Goal: Task Accomplishment & Management: Manage account settings

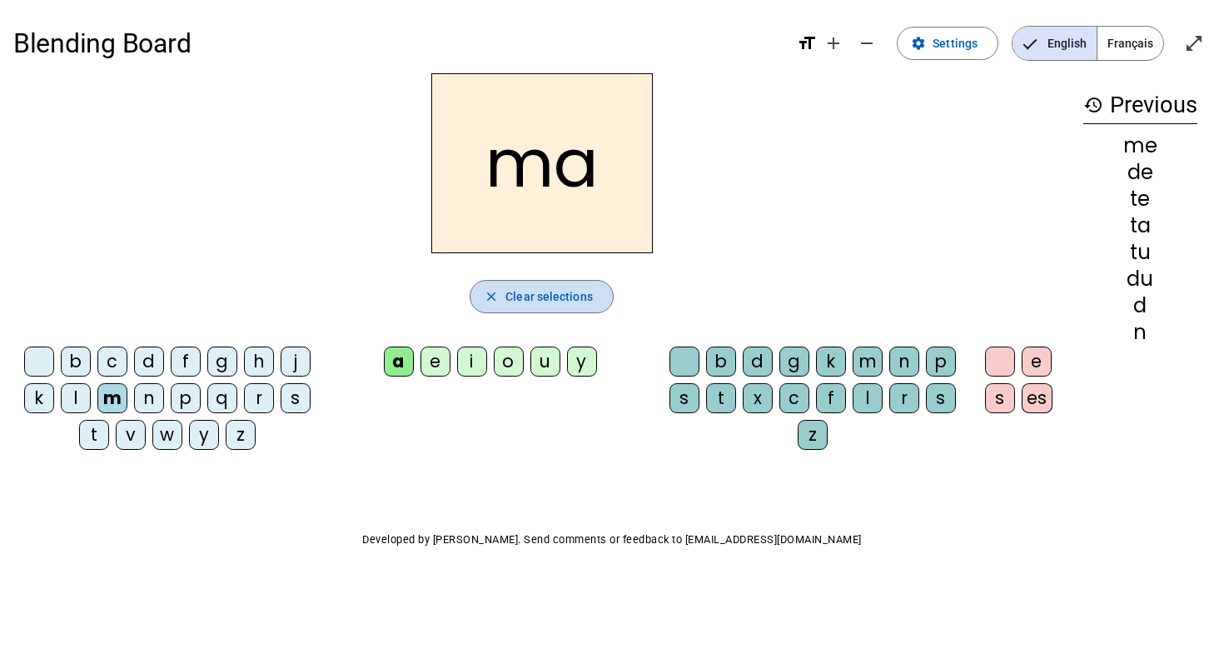
click at [567, 299] on span "Clear selections" at bounding box center [548, 296] width 87 height 20
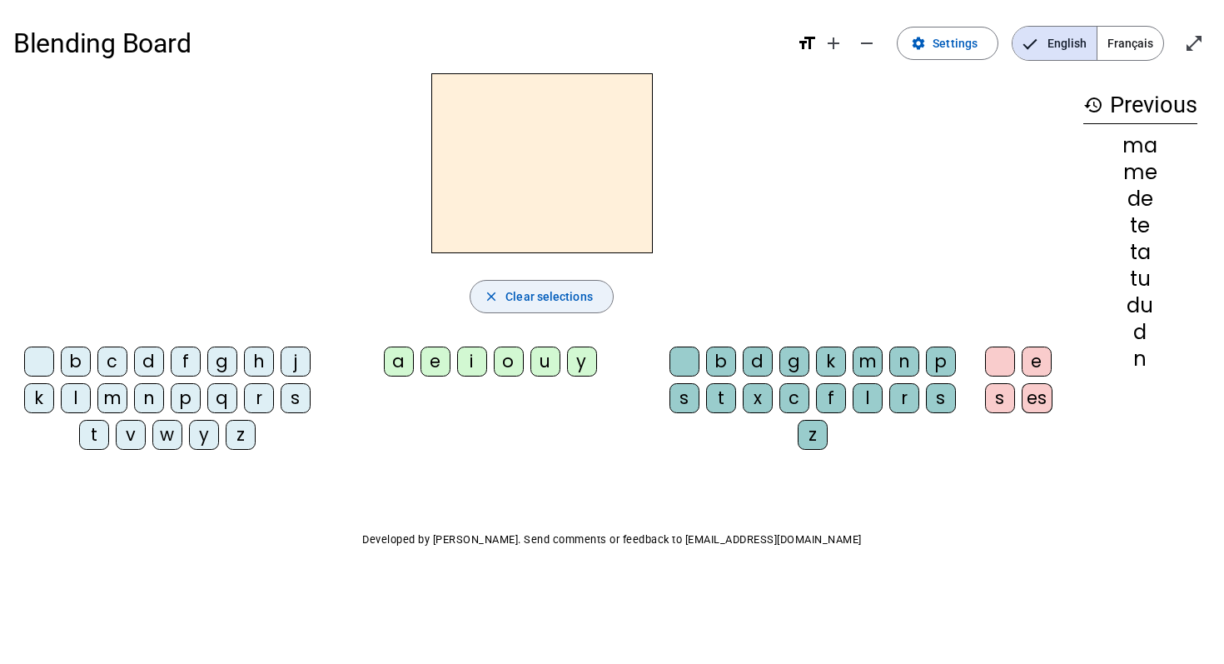
click at [567, 299] on span "Clear selections" at bounding box center [548, 296] width 87 height 20
click at [1135, 162] on div "me" at bounding box center [1140, 172] width 114 height 20
click at [808, 46] on mat-icon "format_size" at bounding box center [807, 43] width 20 height 20
click at [823, 41] on span "Increase font size" at bounding box center [834, 43] width 40 height 40
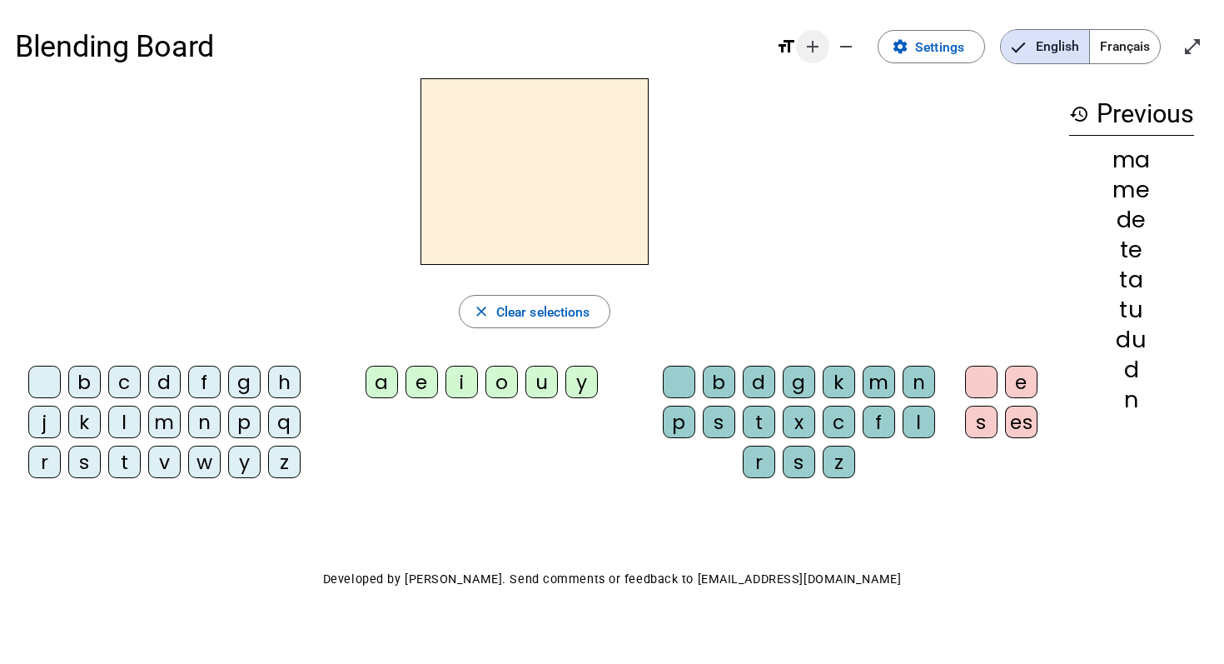
click at [807, 49] on mat-icon "add" at bounding box center [813, 47] width 20 height 20
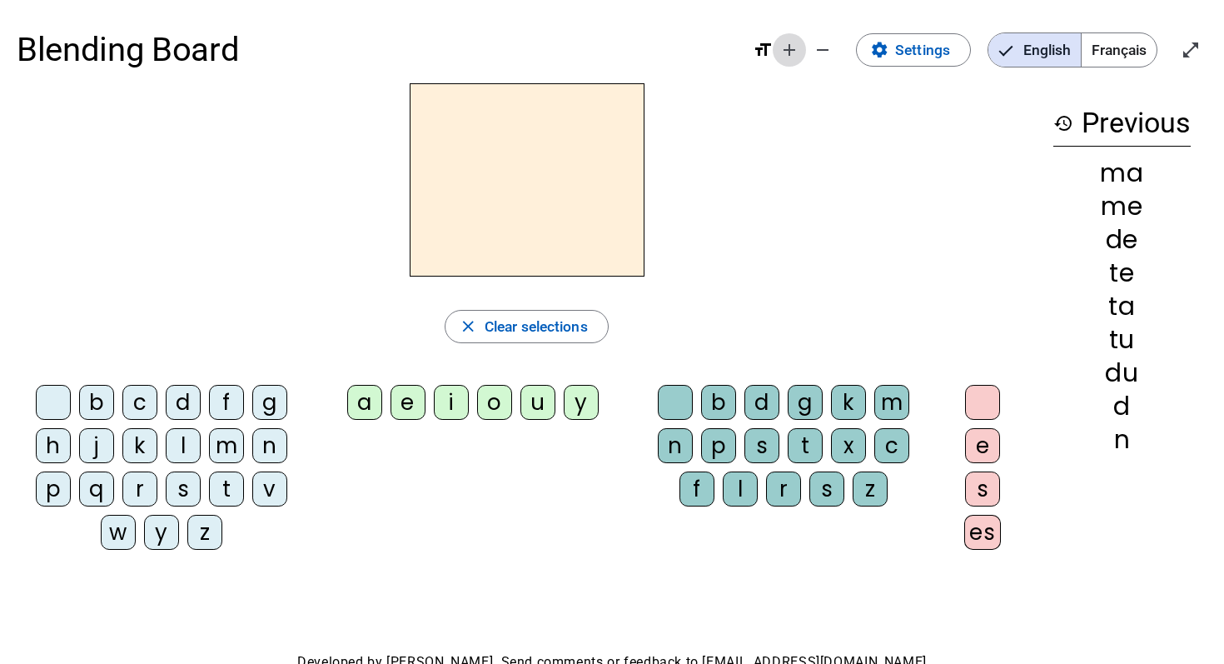
click at [787, 53] on mat-icon "add" at bounding box center [789, 50] width 20 height 20
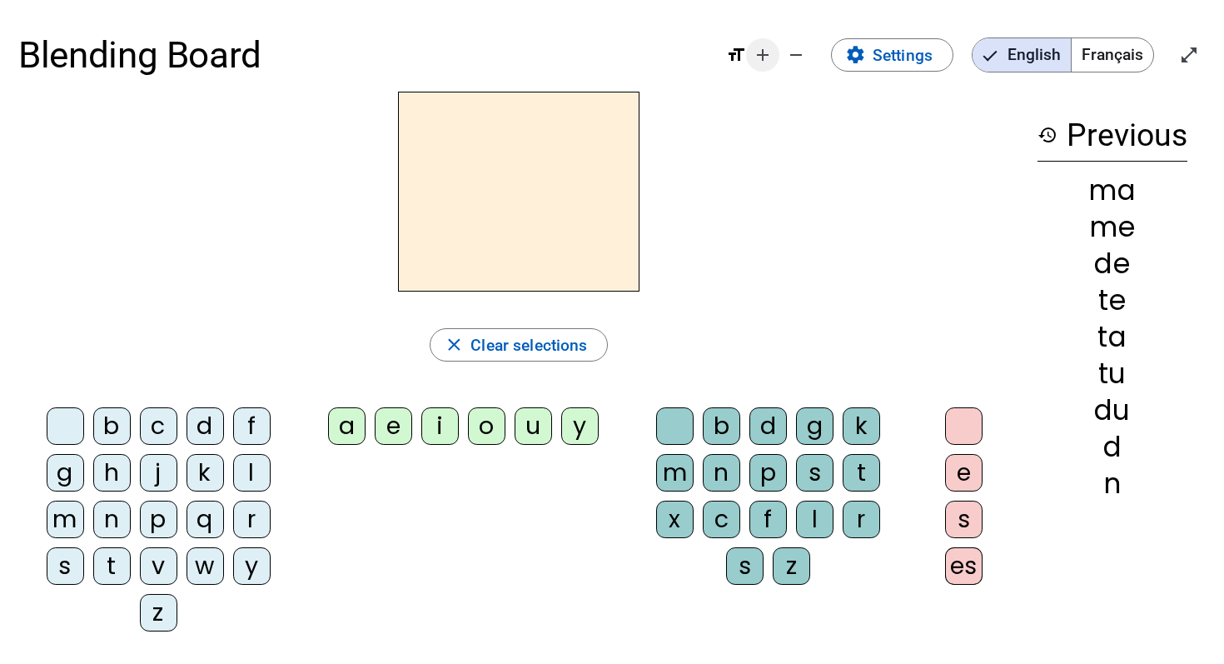
click at [744, 62] on span "Increase font size" at bounding box center [763, 55] width 40 height 40
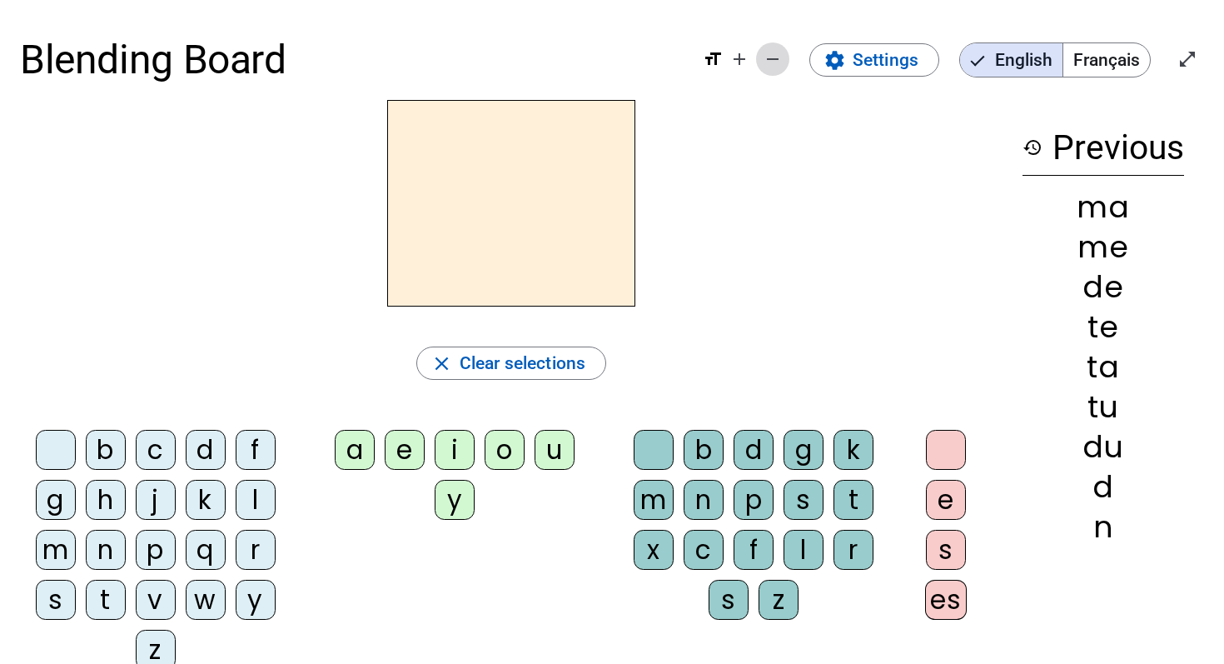
click at [774, 59] on mat-icon "remove" at bounding box center [773, 59] width 20 height 20
click at [759, 59] on span "Increase font size" at bounding box center [739, 59] width 40 height 40
click at [774, 59] on mat-icon "remove" at bounding box center [773, 59] width 20 height 20
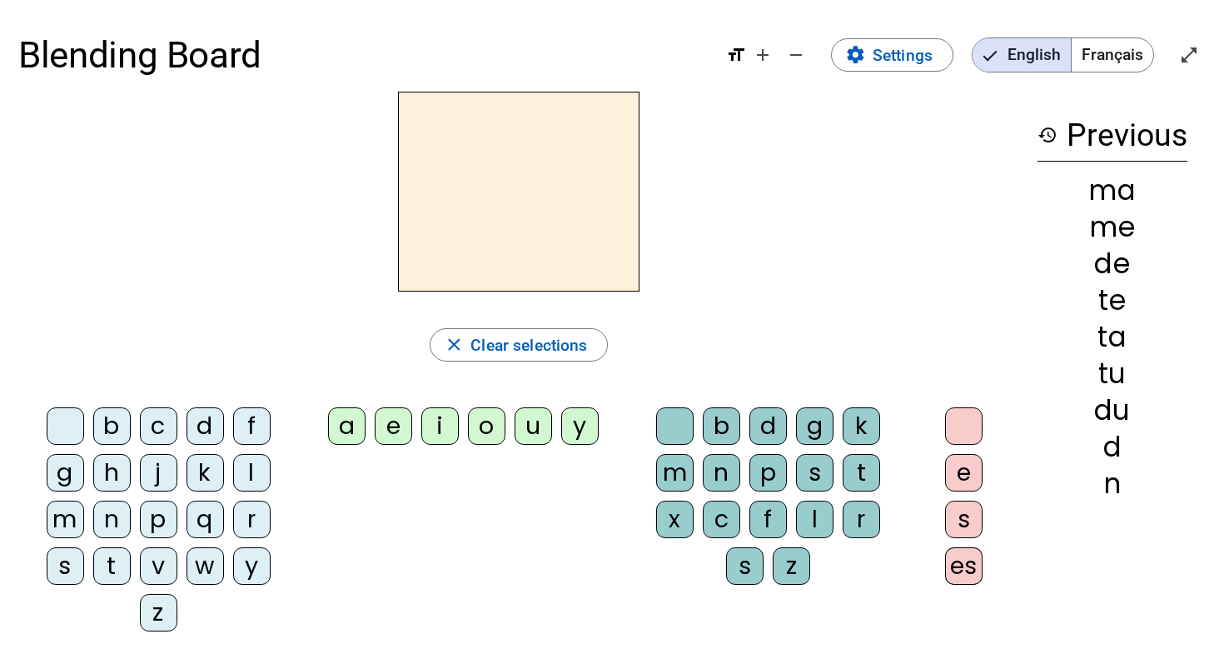
click at [740, 58] on mat-icon "format_size" at bounding box center [736, 55] width 20 height 20
click at [739, 58] on mat-icon "format_size" at bounding box center [736, 55] width 20 height 20
click at [739, 50] on mat-icon "format_size" at bounding box center [736, 55] width 20 height 20
click at [734, 40] on div "format_size add remove" at bounding box center [769, 55] width 87 height 34
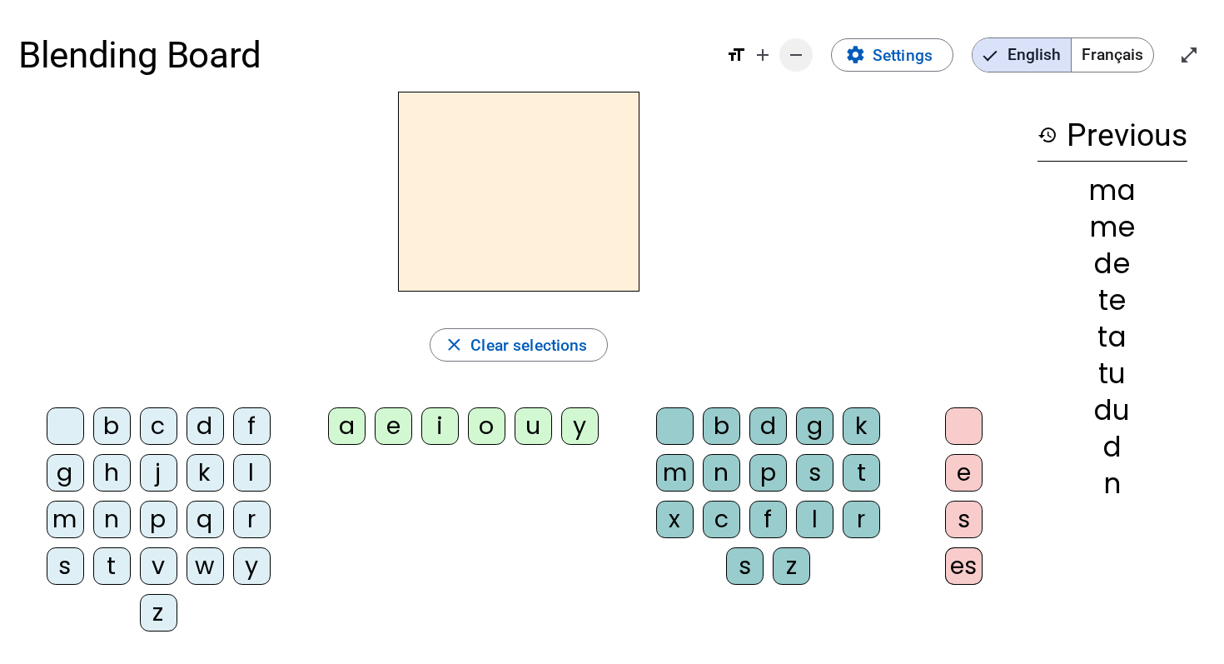
click at [805, 62] on mat-icon "remove" at bounding box center [796, 55] width 20 height 20
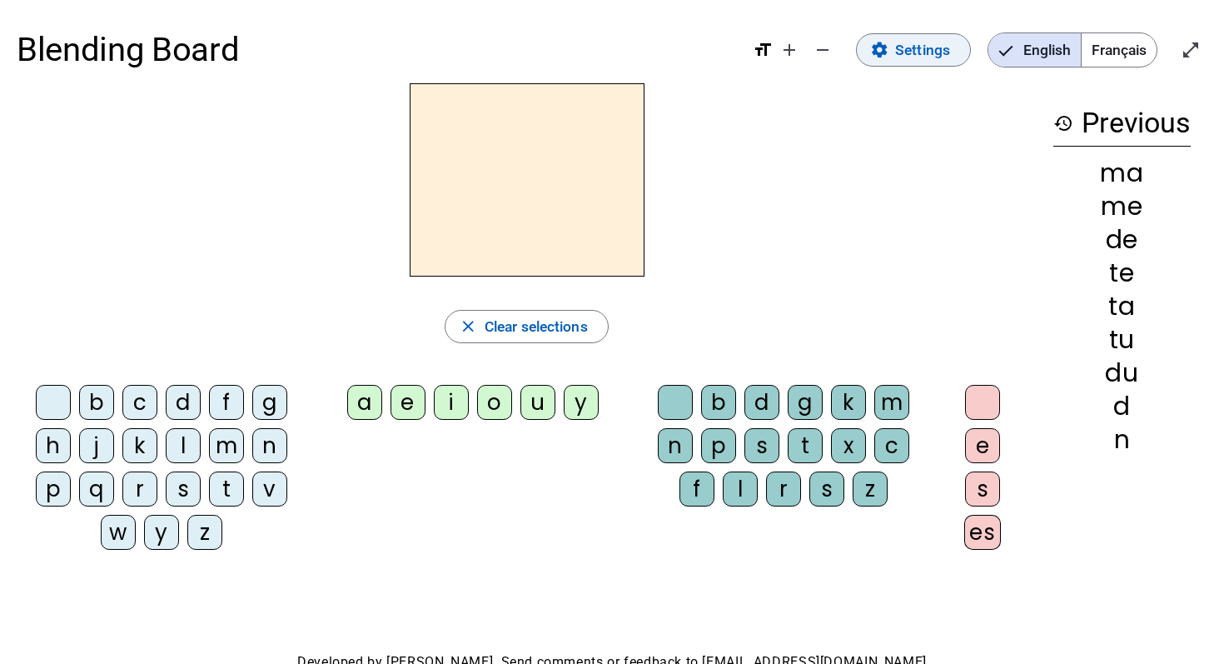
click at [889, 44] on span at bounding box center [913, 50] width 113 height 40
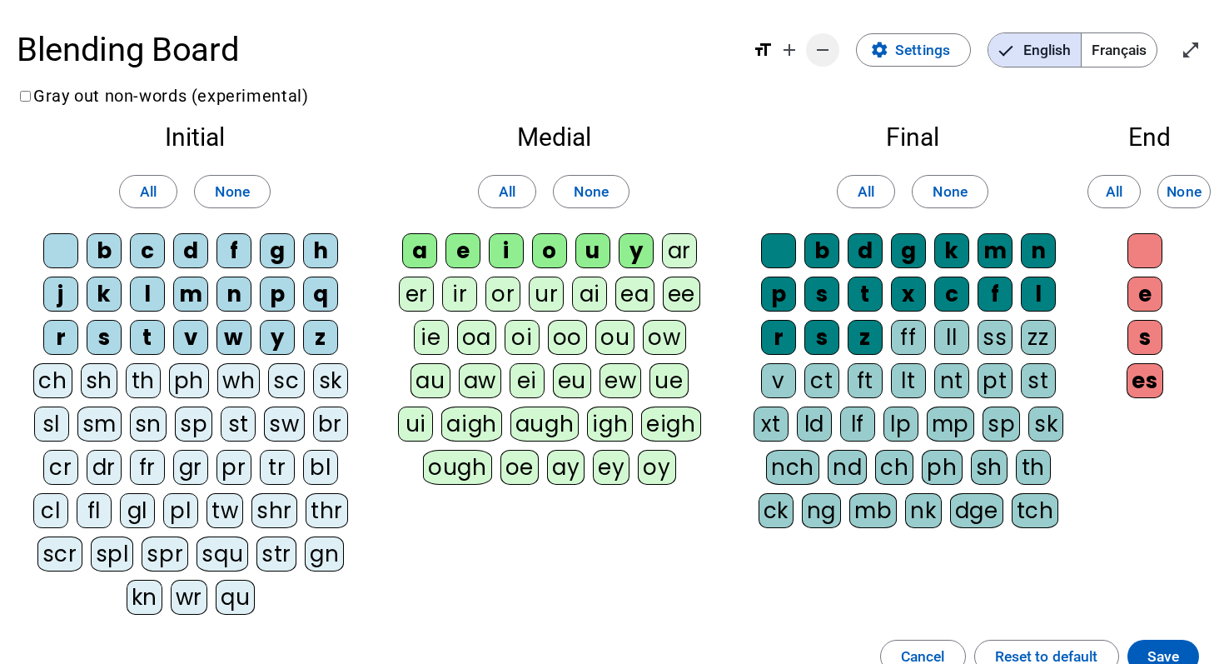
click at [813, 57] on mat-icon "remove" at bounding box center [823, 50] width 20 height 20
